Goal: Task Accomplishment & Management: Manage account settings

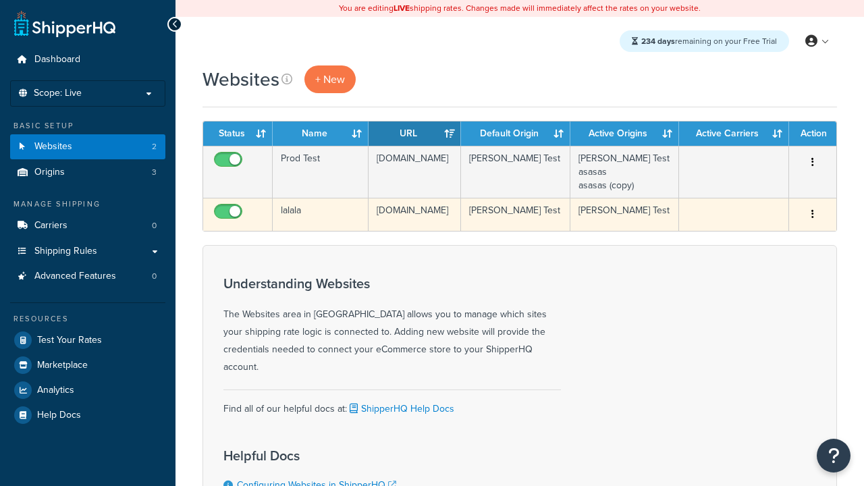
click at [812, 215] on icon "button" at bounding box center [812, 213] width 3 height 9
click at [0, 0] on link "Delete" at bounding box center [0, 0] width 0 height 0
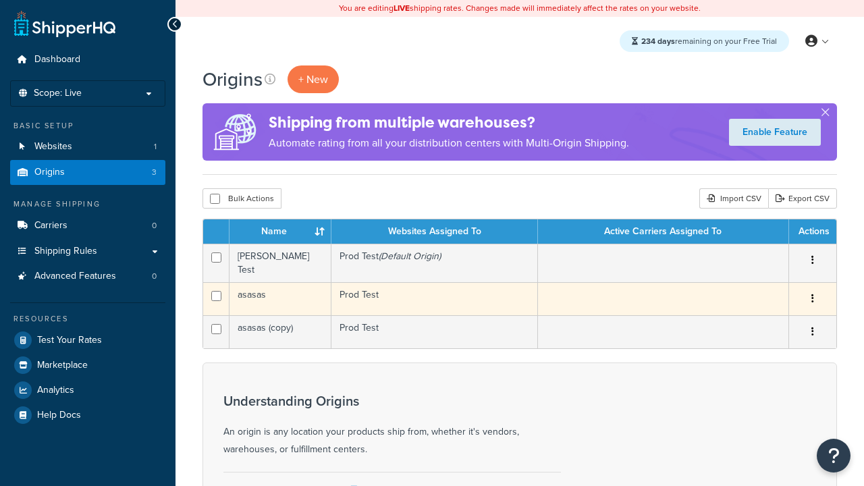
click at [812, 295] on icon "button" at bounding box center [812, 298] width 3 height 9
click at [0, 0] on link "Delete" at bounding box center [0, 0] width 0 height 0
